Goal: Task Accomplishment & Management: Complete application form

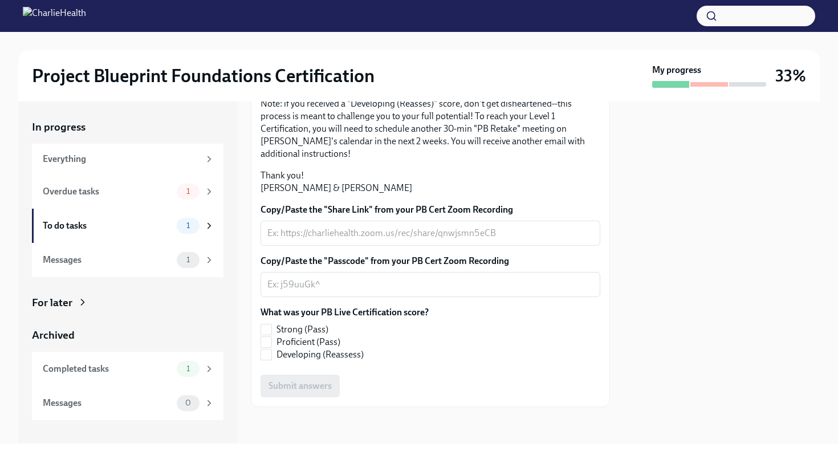
scroll to position [274, 0]
click at [323, 239] on textarea "Copy/Paste the "Share Link" from your PB Cert Zoom Recording" at bounding box center [430, 233] width 326 height 14
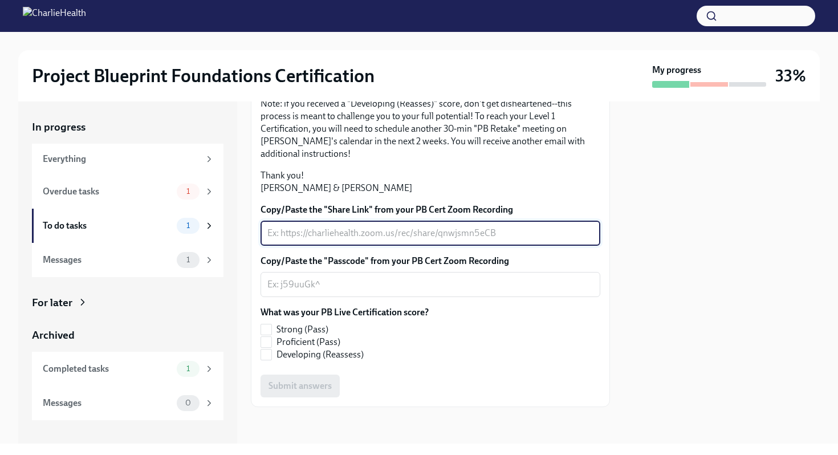
paste textarea "[URL][DOMAIN_NAME] Passcode: Dj9?Va#a"
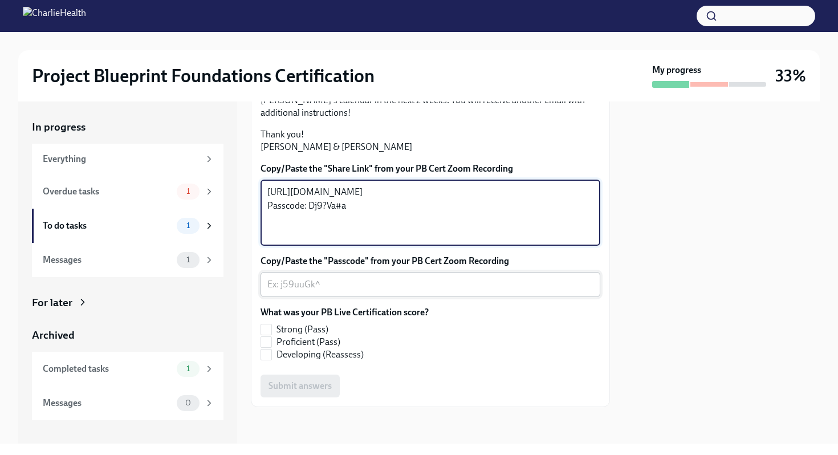
type textarea "[URL][DOMAIN_NAME] Passcode: Dj9?Va#a"
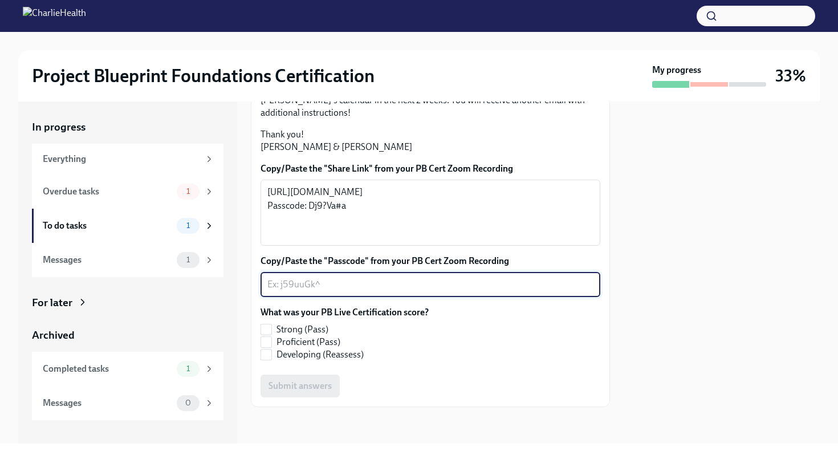
click at [315, 291] on textarea "Copy/Paste the "Passcode" from your PB Cert Zoom Recording" at bounding box center [430, 285] width 326 height 14
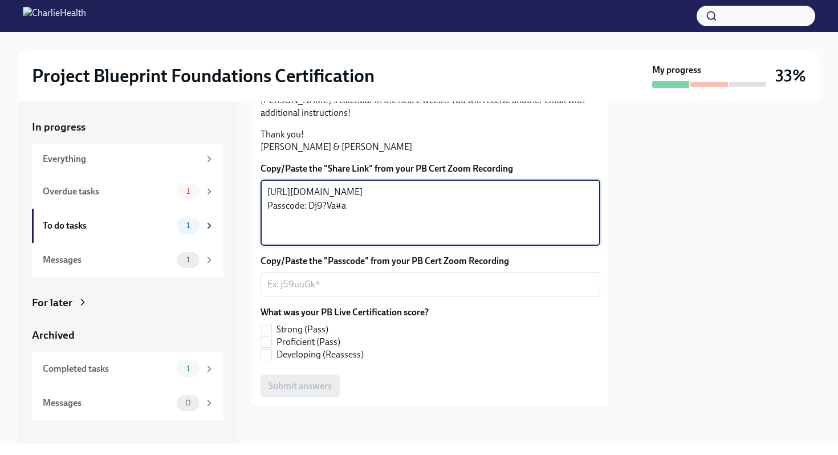
drag, startPoint x: 347, startPoint y: 282, endPoint x: 309, endPoint y: 276, distance: 38.6
click at [309, 240] on textarea "[URL][DOMAIN_NAME] Passcode: Dj9?Va#a" at bounding box center [430, 212] width 326 height 55
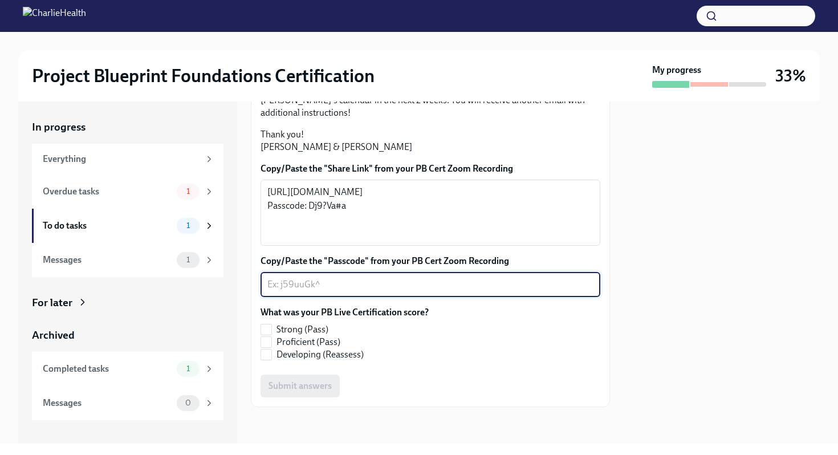
click at [291, 291] on textarea "Copy/Paste the "Passcode" from your PB Cert Zoom Recording" at bounding box center [430, 285] width 326 height 14
paste textarea "Dj9?Va#a"
type textarea "Dj9?Va#a"
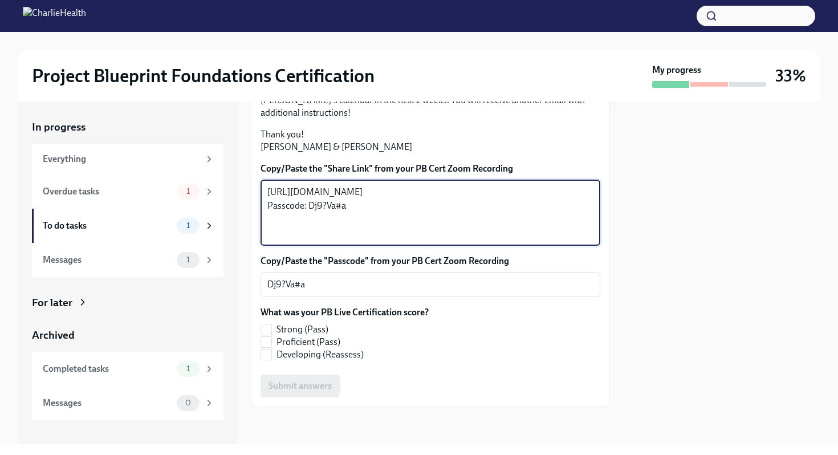
drag, startPoint x: 361, startPoint y: 279, endPoint x: 245, endPoint y: 281, distance: 115.8
click at [245, 281] on div "In progress Everything Overdue tasks 1 To do tasks 1 Messages 1 For later Archi…" at bounding box center [419, 273] width 802 height 342
type textarea "[URL][DOMAIN_NAME]"
click at [271, 343] on input "Proficient (Pass)" at bounding box center [266, 342] width 10 height 10
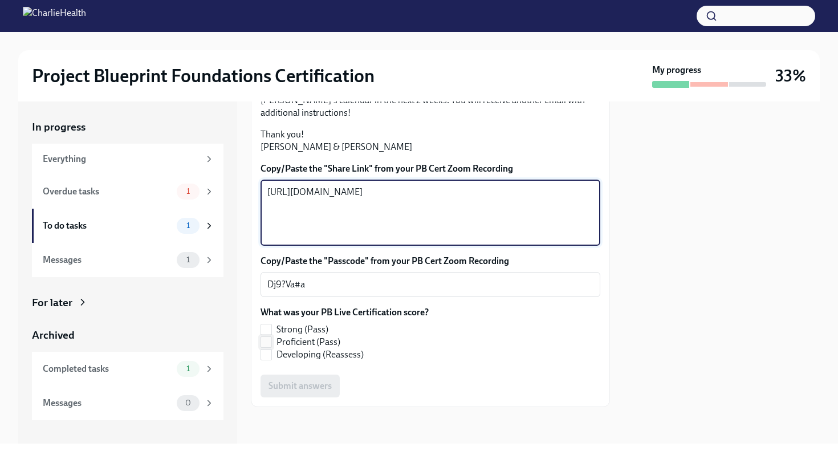
checkbox input "true"
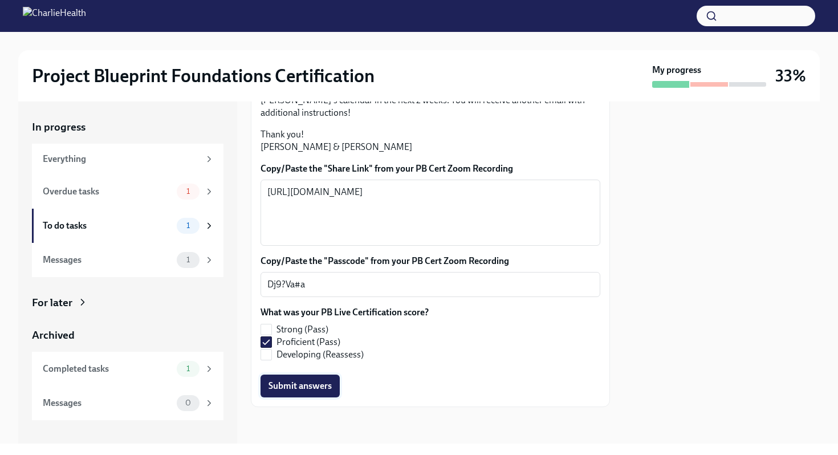
click at [317, 389] on span "Submit answers" at bounding box center [300, 385] width 63 height 11
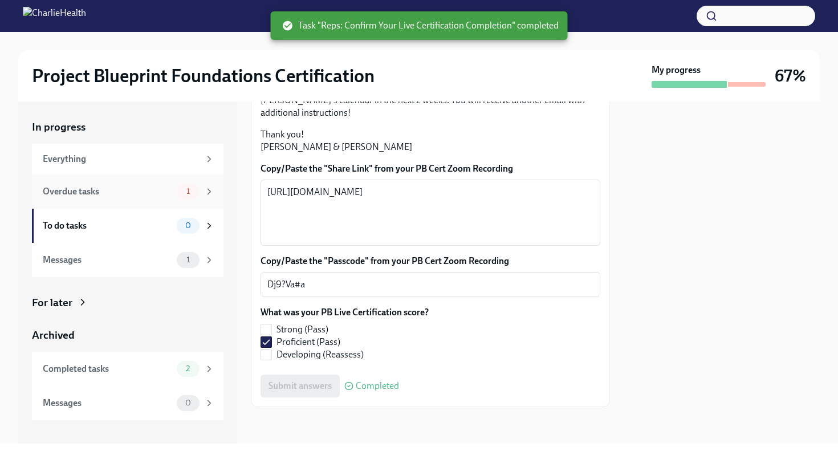
click at [107, 193] on div "Overdue tasks" at bounding box center [107, 191] width 129 height 13
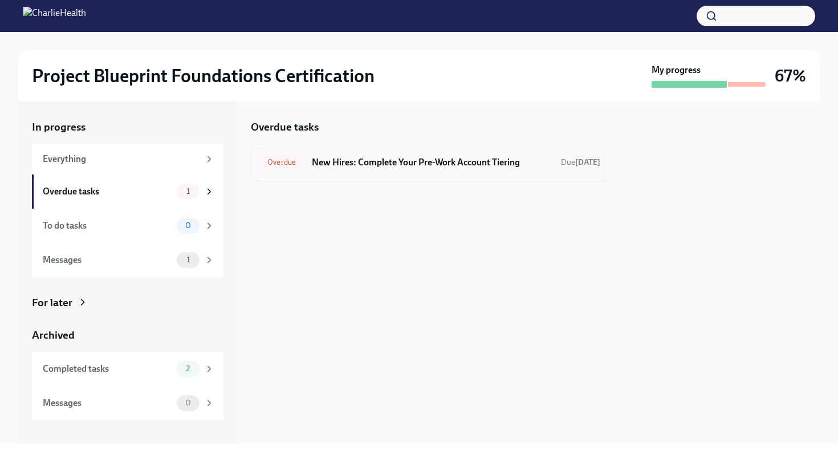
click at [357, 157] on h6 "New Hires: Complete Your Pre-Work Account Tiering" at bounding box center [432, 162] width 240 height 13
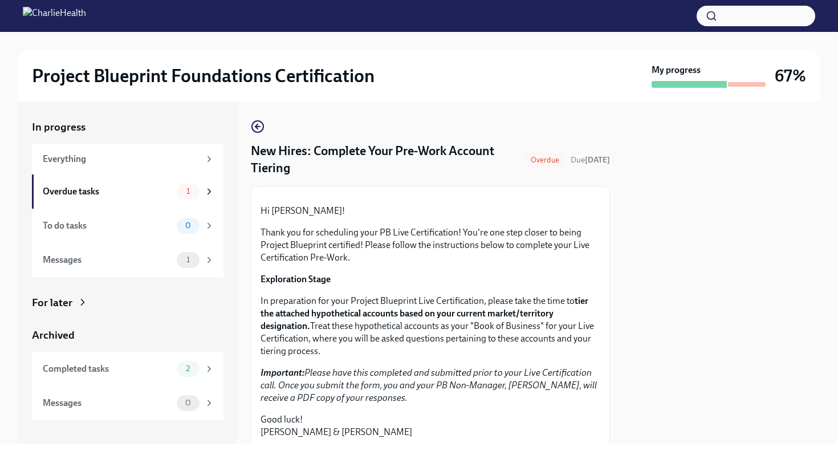
scroll to position [283, 0]
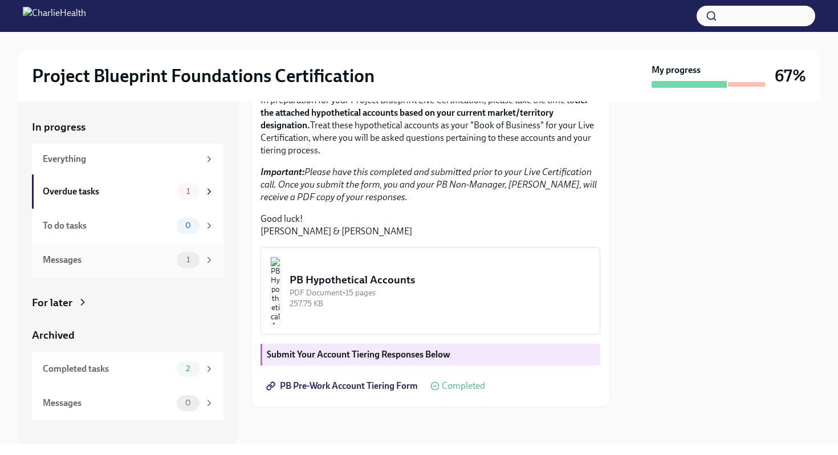
click at [120, 264] on div "Messages" at bounding box center [107, 260] width 129 height 13
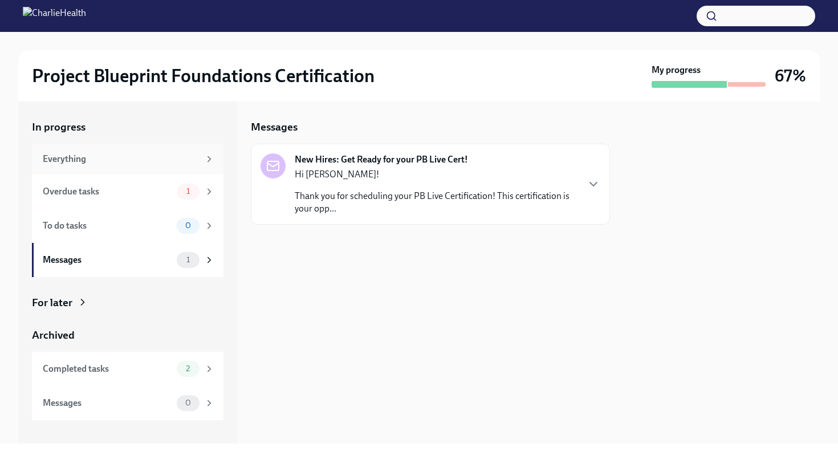
click at [201, 163] on div "Everything" at bounding box center [129, 159] width 172 height 13
